Goal: Transaction & Acquisition: Download file/media

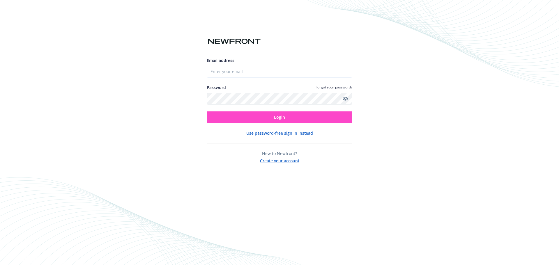
type input "[PERSON_NAME][EMAIL_ADDRESS][PERSON_NAME][DOMAIN_NAME]"
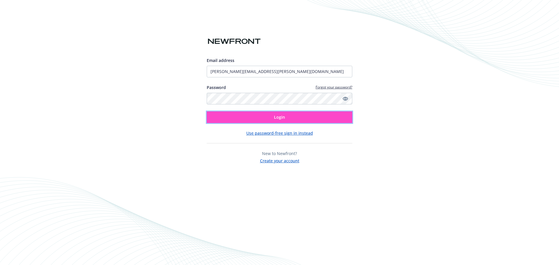
click at [270, 114] on button "Login" at bounding box center [280, 118] width 146 height 12
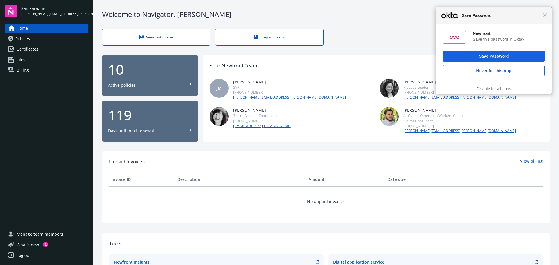
click at [546, 17] on div "Close Save Password" at bounding box center [494, 15] width 116 height 17
click at [547, 15] on span "Close" at bounding box center [545, 15] width 4 height 4
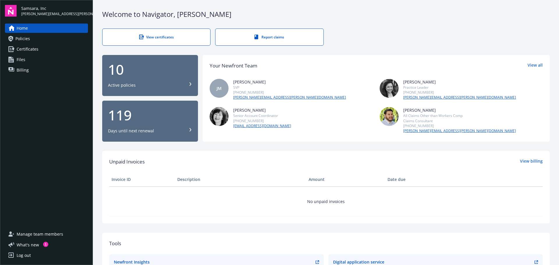
click at [180, 36] on div "View certificates" at bounding box center [156, 37] width 84 height 5
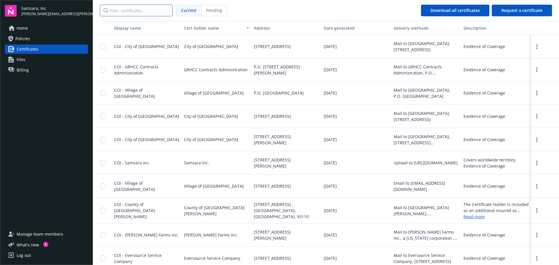
click at [129, 9] on input "Filter certificates..." at bounding box center [136, 11] width 73 height 12
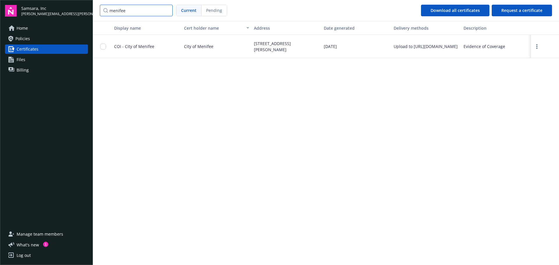
type input "menifee"
click at [103, 50] on div at bounding box center [104, 46] width 9 height 16
click at [106, 45] on div at bounding box center [104, 46] width 9 height 16
click at [102, 46] on input "checkbox" at bounding box center [103, 47] width 6 height 6
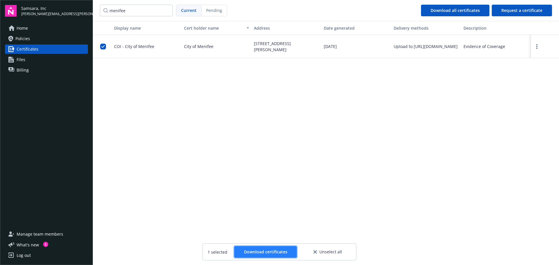
click at [274, 251] on span "Download certificates" at bounding box center [265, 252] width 43 height 6
